Goal: Entertainment & Leisure: Consume media (video, audio)

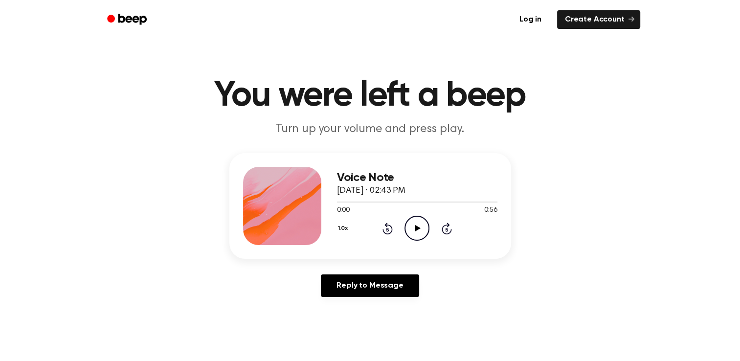
click at [418, 222] on icon "Play Audio" at bounding box center [417, 228] width 25 height 25
click at [419, 227] on icon at bounding box center [417, 228] width 4 height 6
click at [417, 234] on icon "Play Audio" at bounding box center [417, 228] width 25 height 25
click at [416, 227] on icon at bounding box center [417, 228] width 5 height 6
